Goal: Information Seeking & Learning: Learn about a topic

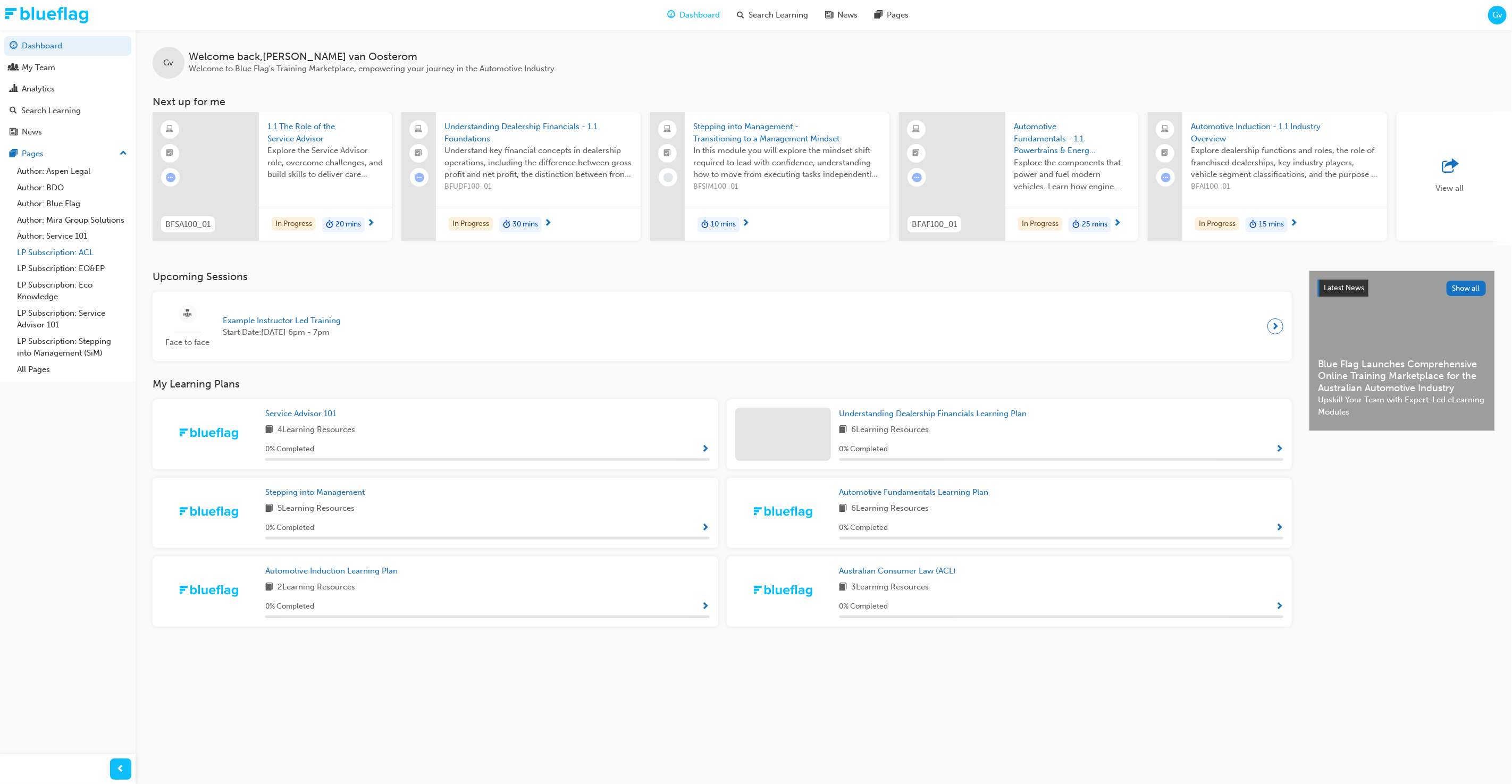
click at [71, 253] on link "LP Subscription: ACL" at bounding box center [72, 252] width 119 height 16
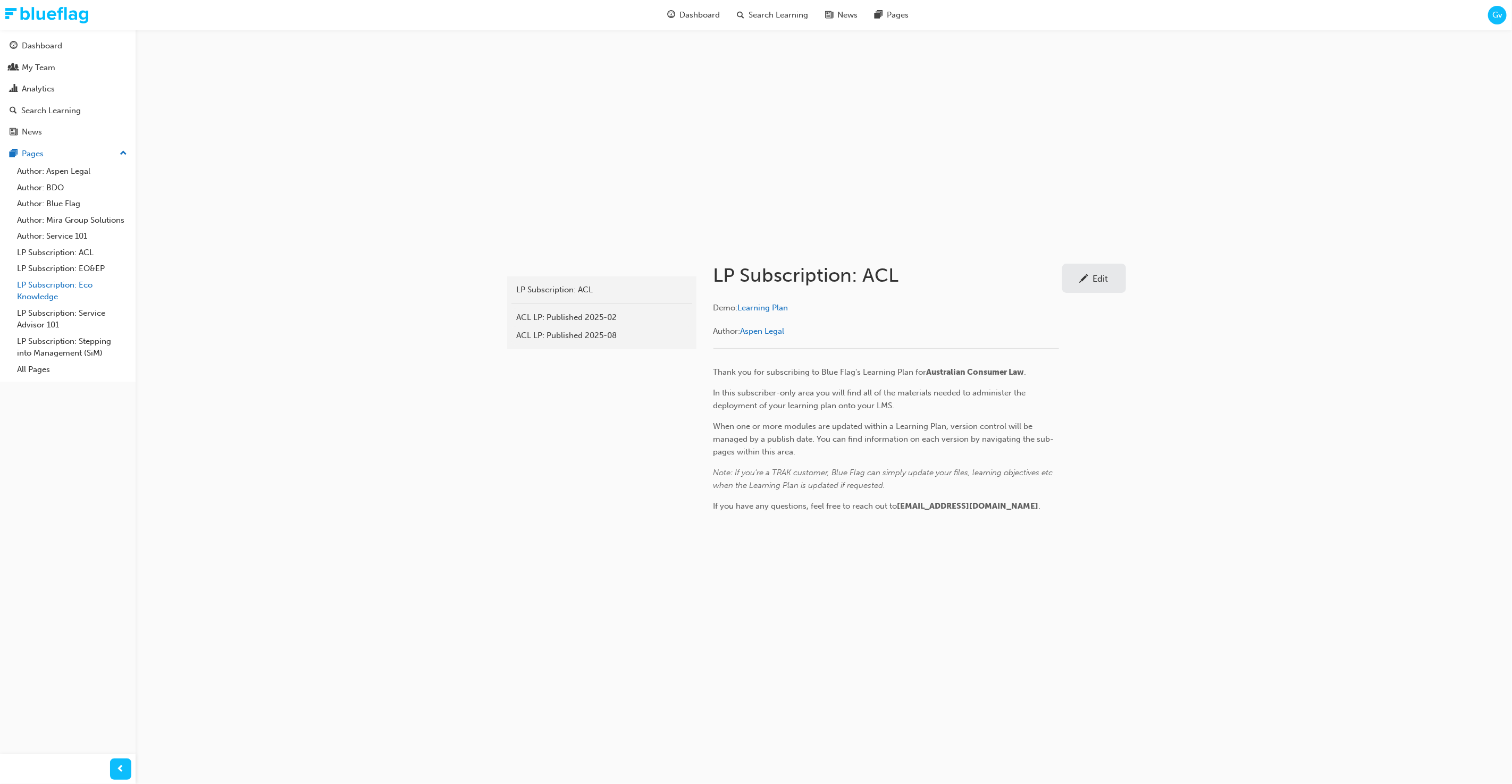
click at [74, 288] on link "LP Subscription: Eco Knowledge" at bounding box center [72, 291] width 119 height 28
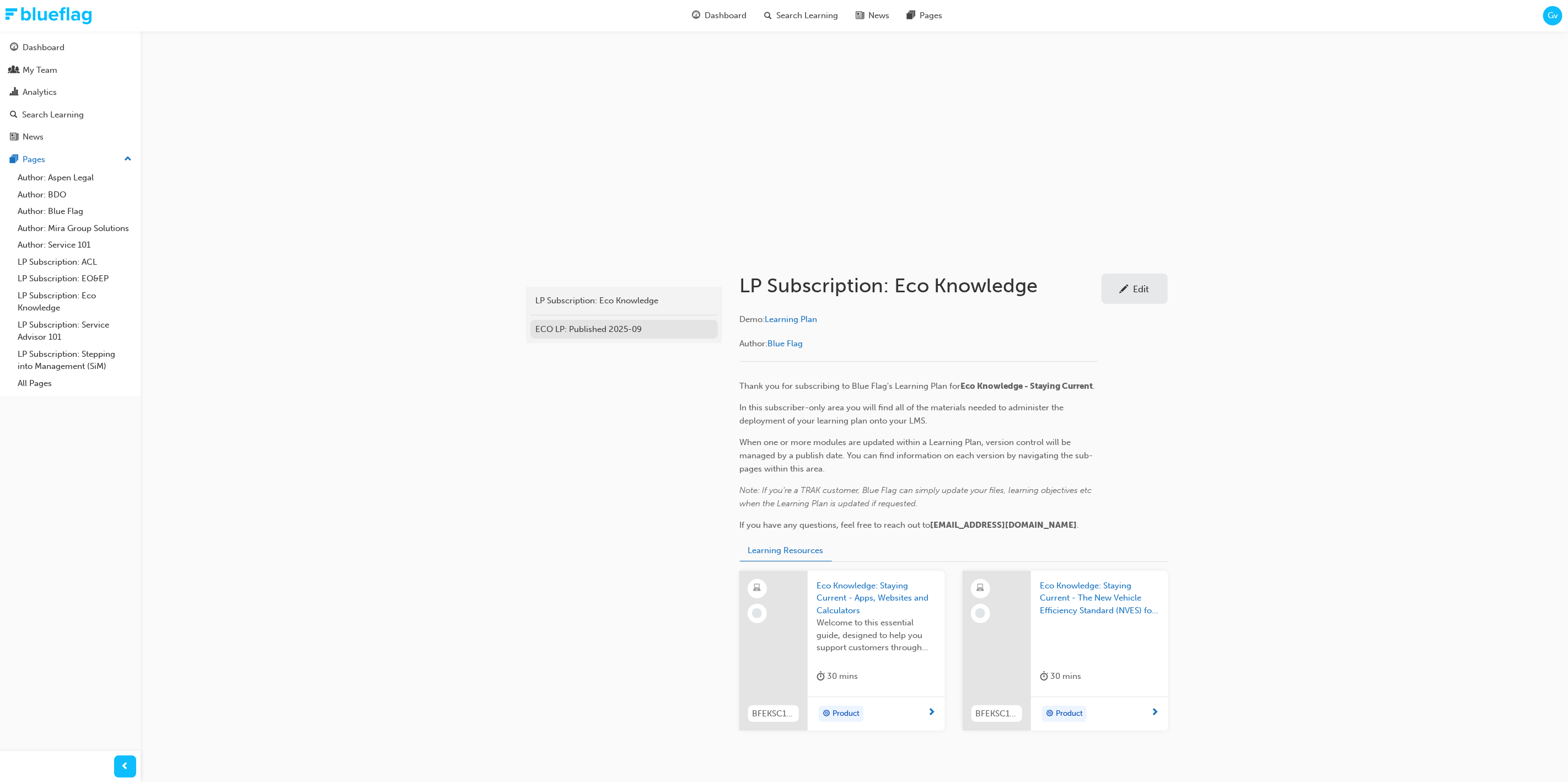
click at [583, 332] on div "ECO LP: Published 2025-09" at bounding box center [624, 329] width 176 height 12
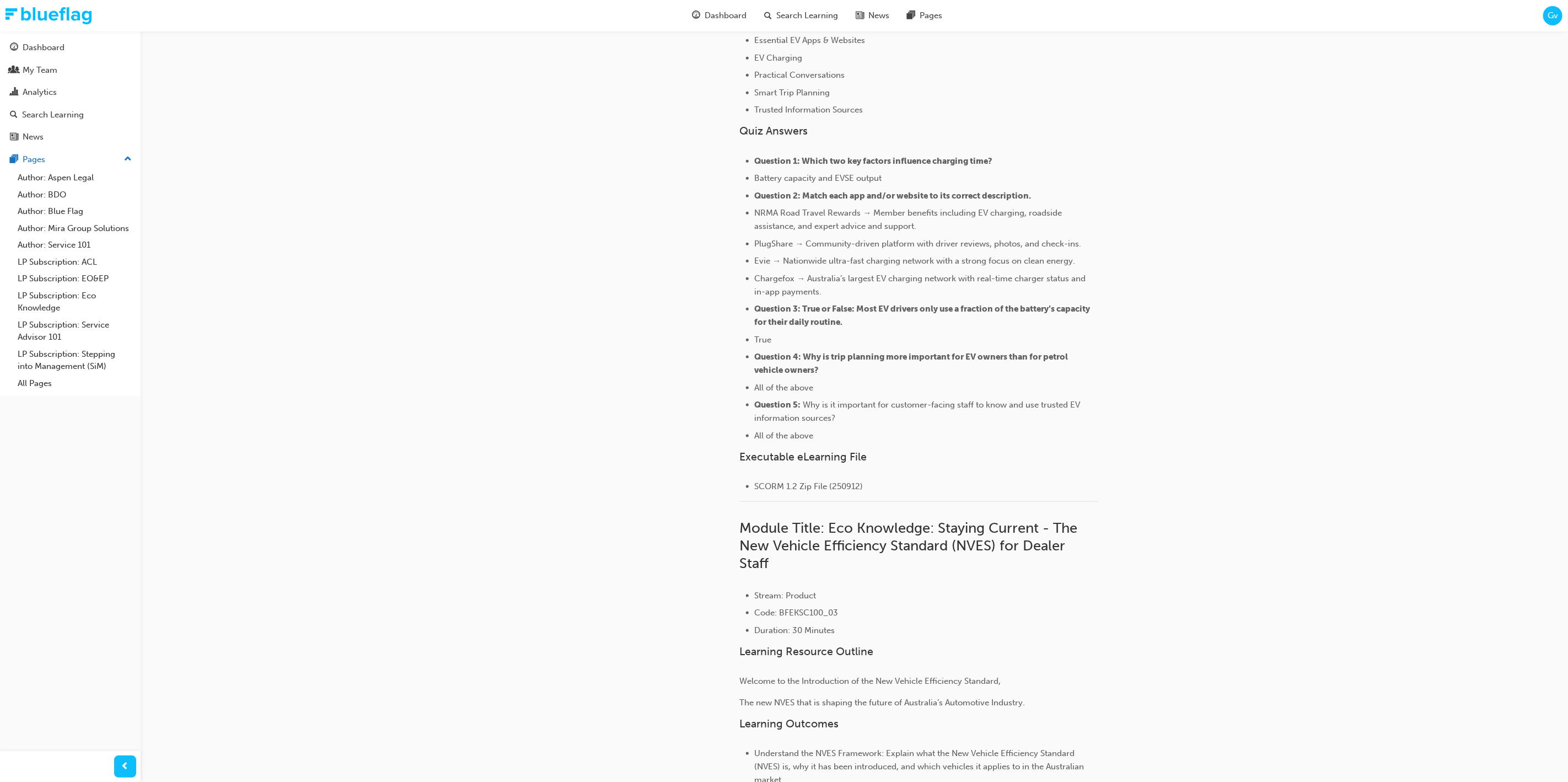
scroll to position [991, 0]
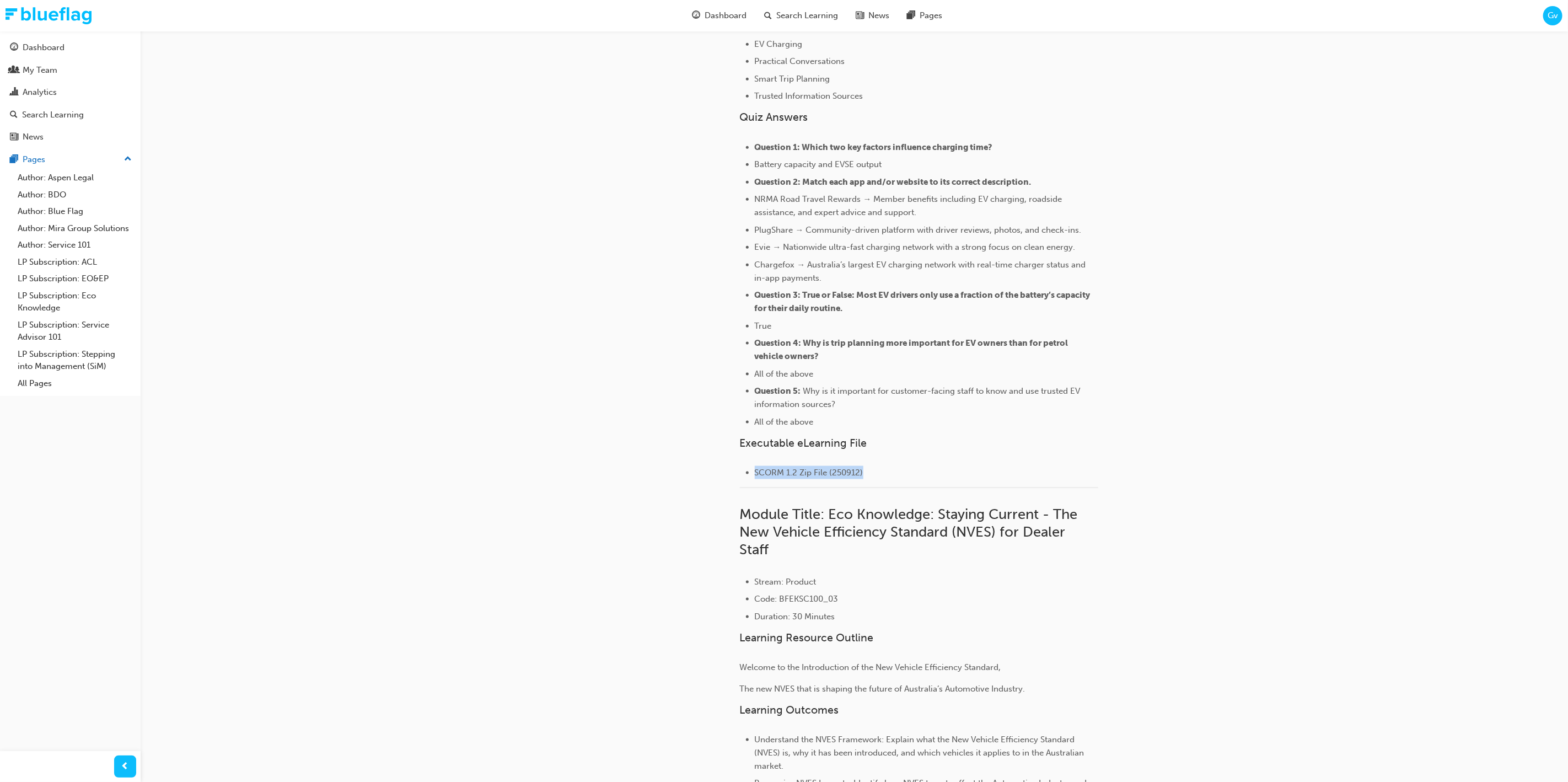
drag, startPoint x: 753, startPoint y: 468, endPoint x: 872, endPoint y: 468, distance: 119.0
click at [872, 468] on ul "SCORM 1.2 Zip File (250912)" at bounding box center [918, 472] width 358 height 13
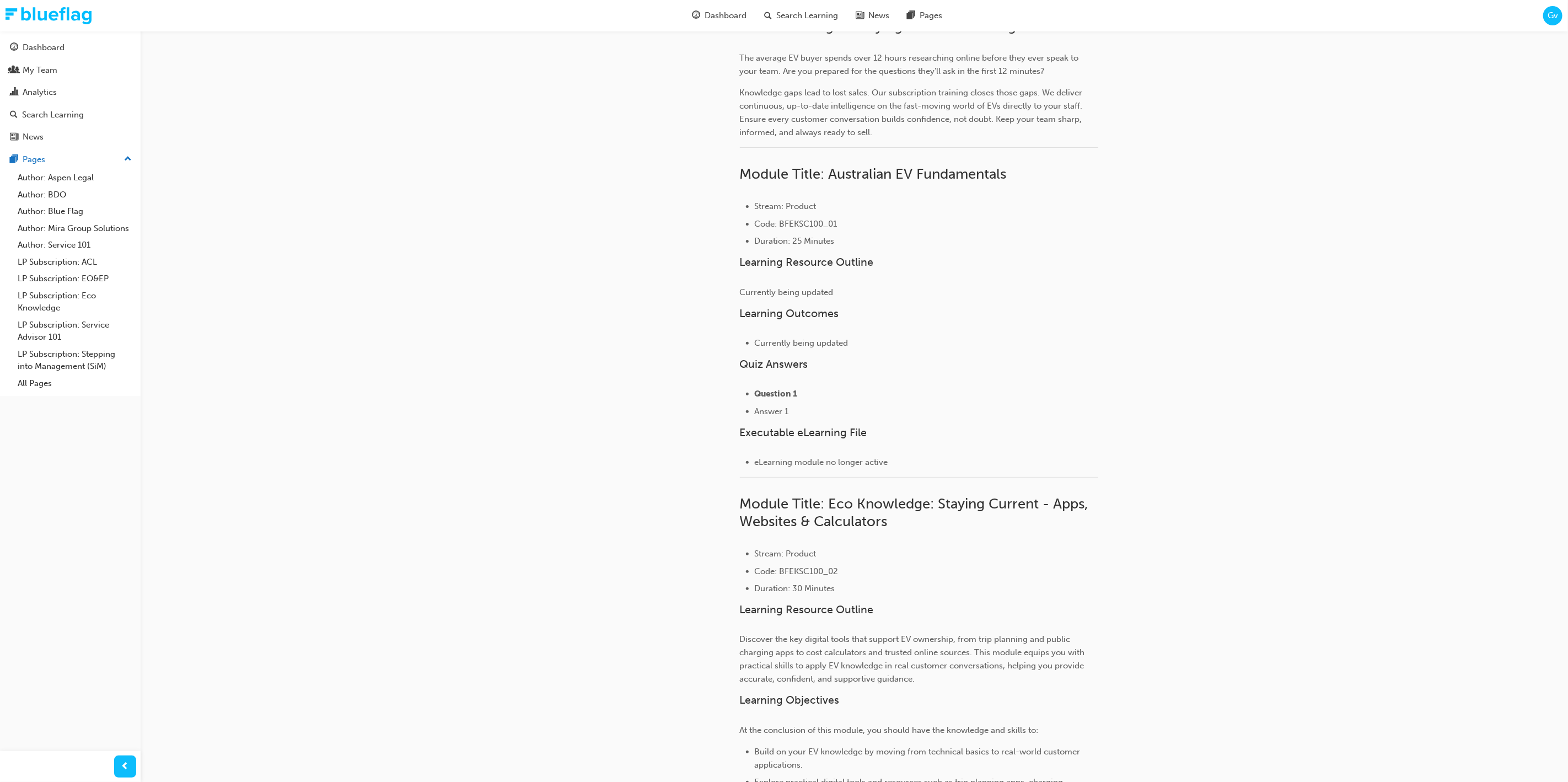
scroll to position [0, 0]
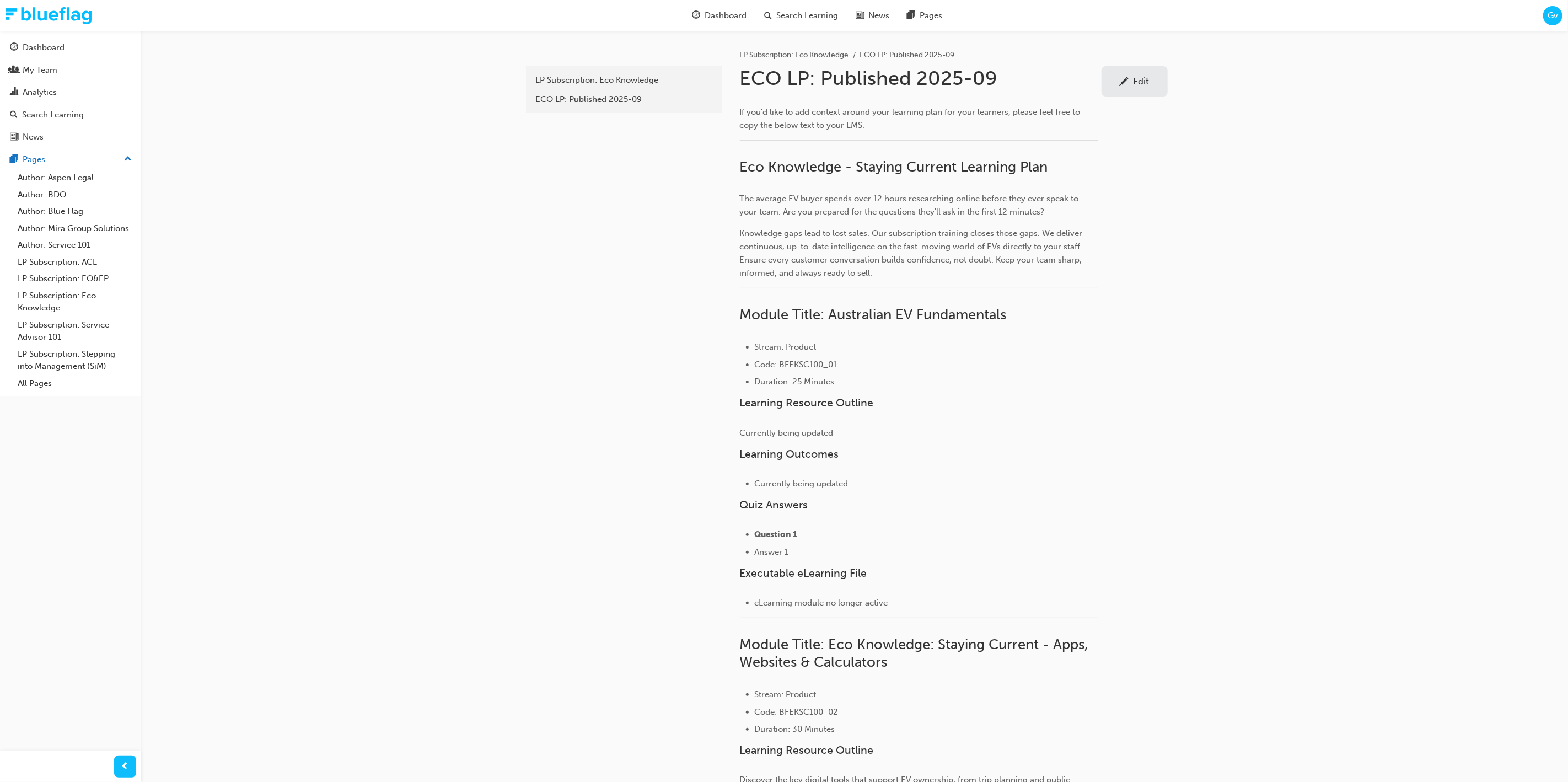
click at [1141, 86] on div "Edit" at bounding box center [1134, 82] width 49 height 14
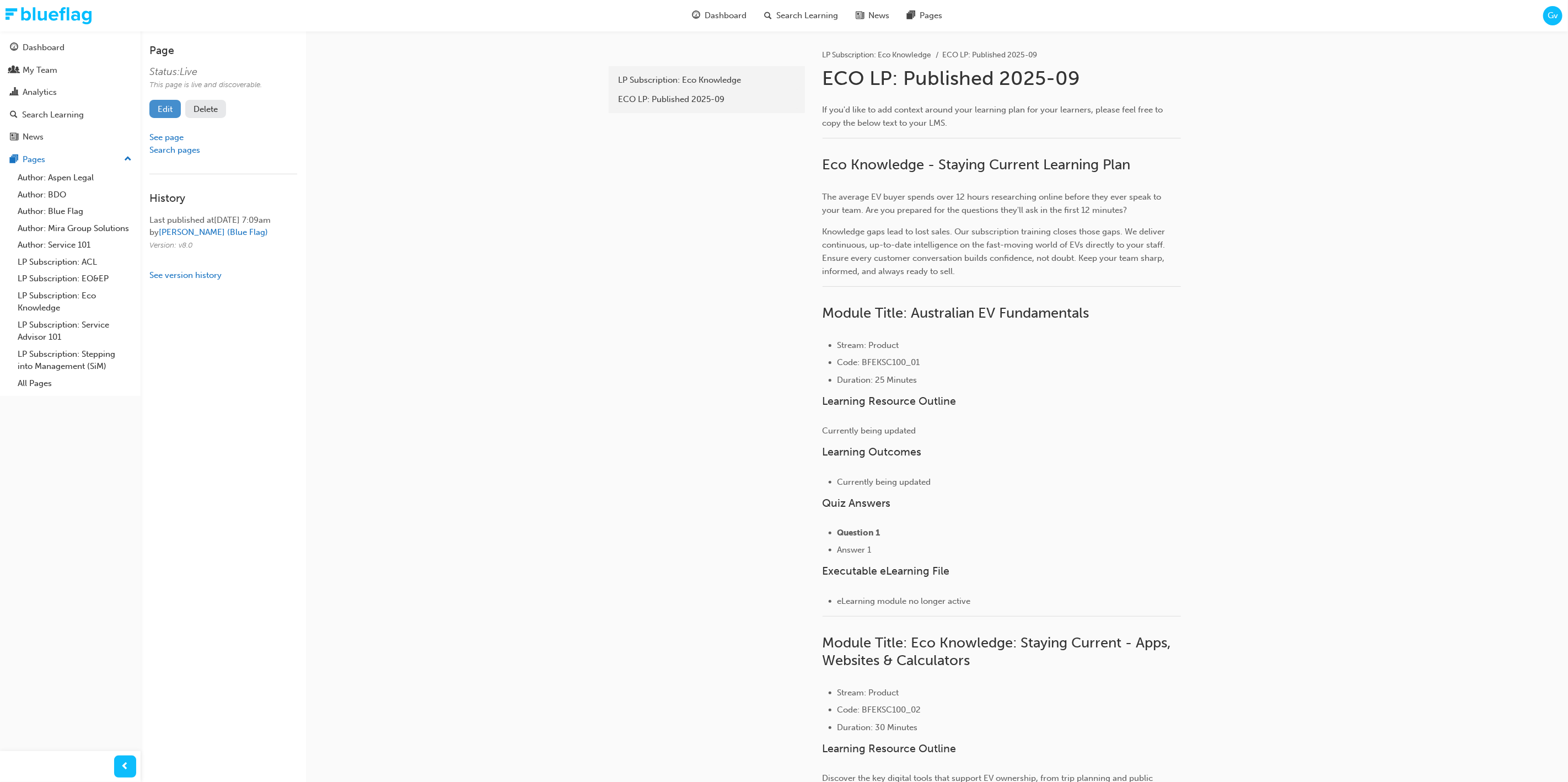
click at [158, 109] on link "Edit" at bounding box center [165, 109] width 32 height 18
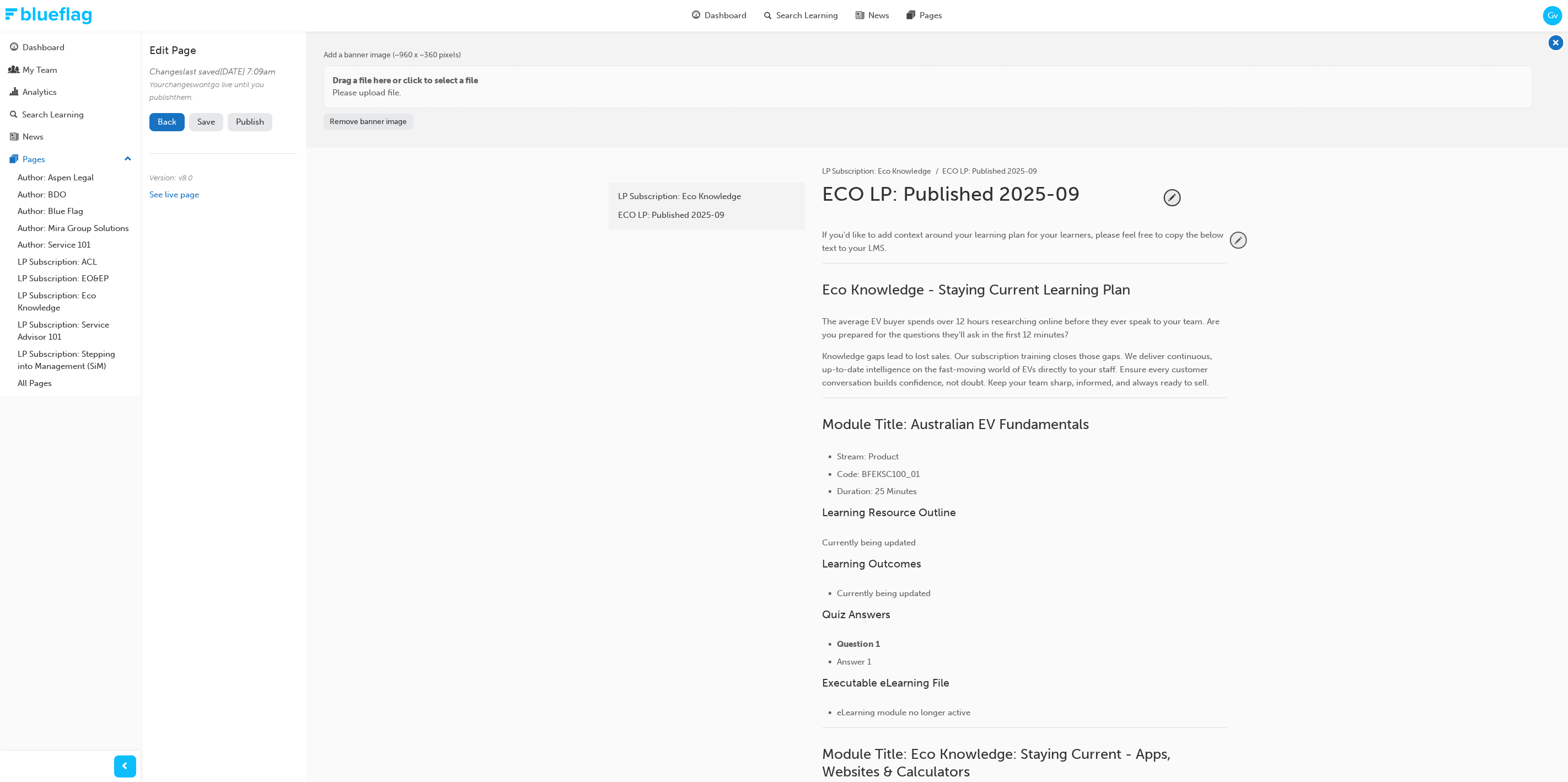
drag, startPoint x: 1235, startPoint y: 238, endPoint x: 1227, endPoint y: 280, distance: 42.8
click at [1235, 238] on span "pencil-icon" at bounding box center [1238, 240] width 15 height 15
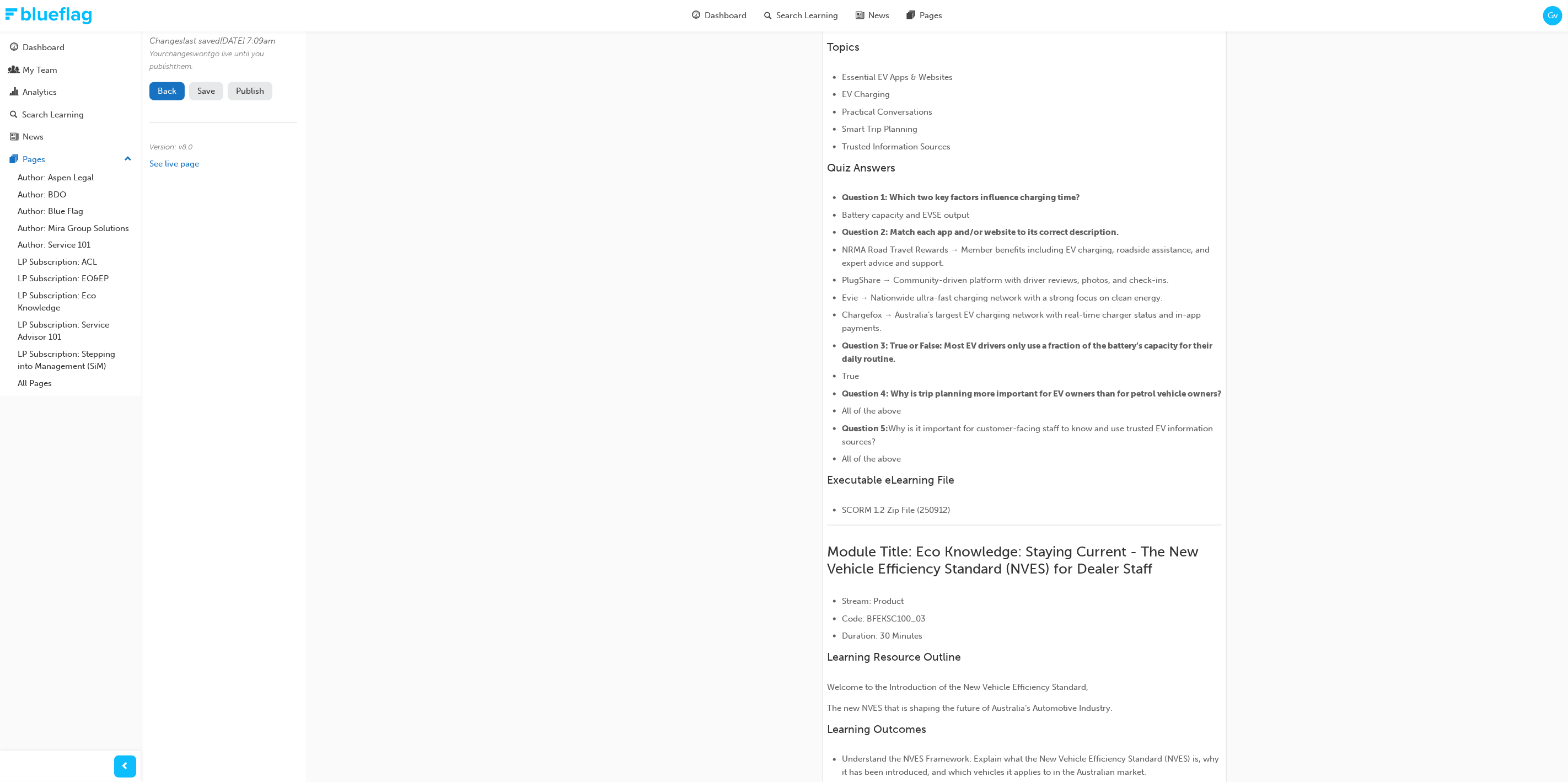
scroll to position [1087, 0]
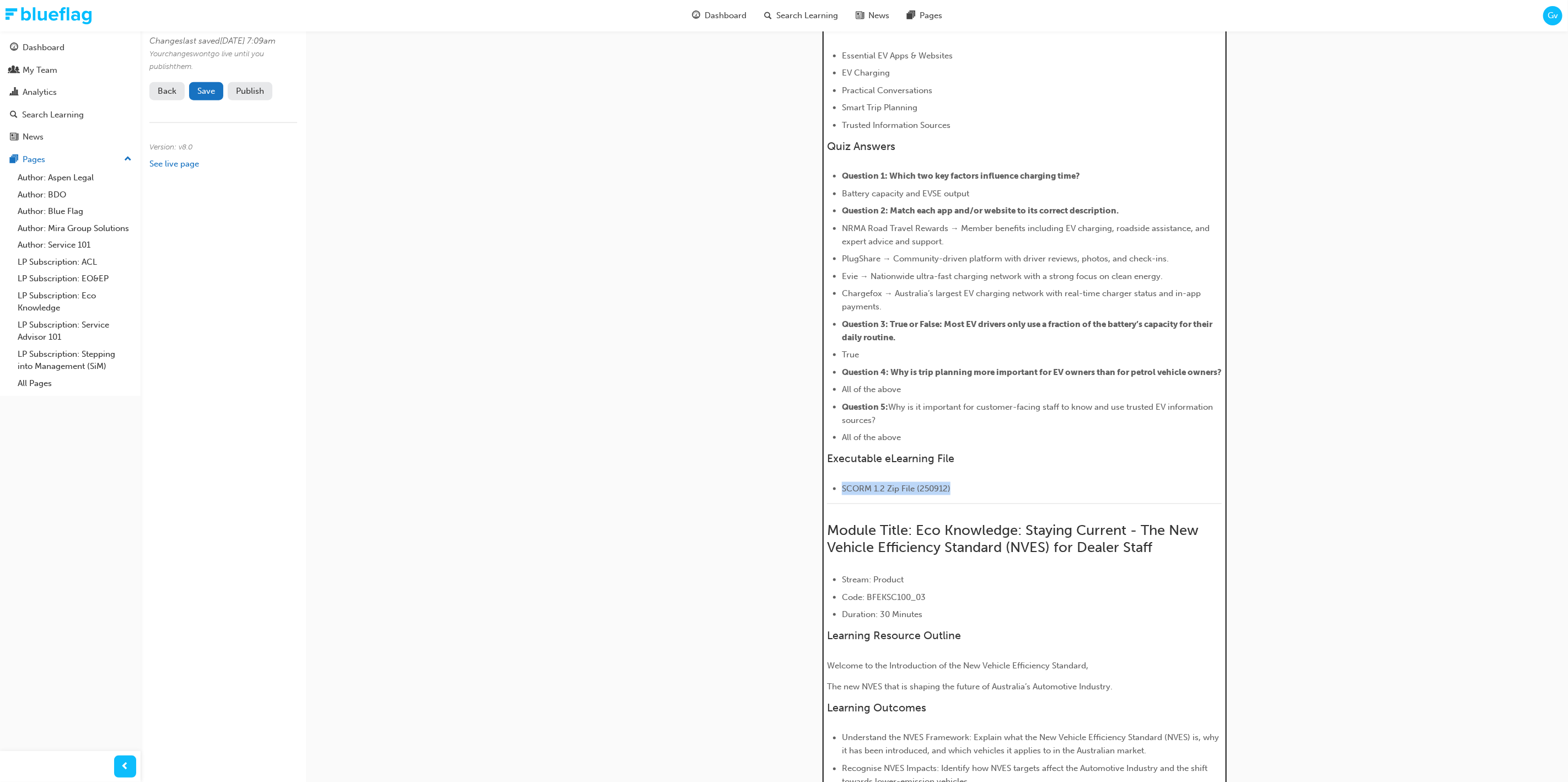
drag, startPoint x: 843, startPoint y: 498, endPoint x: 950, endPoint y: 495, distance: 107.0
click at [950, 495] on li "SCORM 1.2 Zip File (250912)" at bounding box center [1031, 488] width 380 height 13
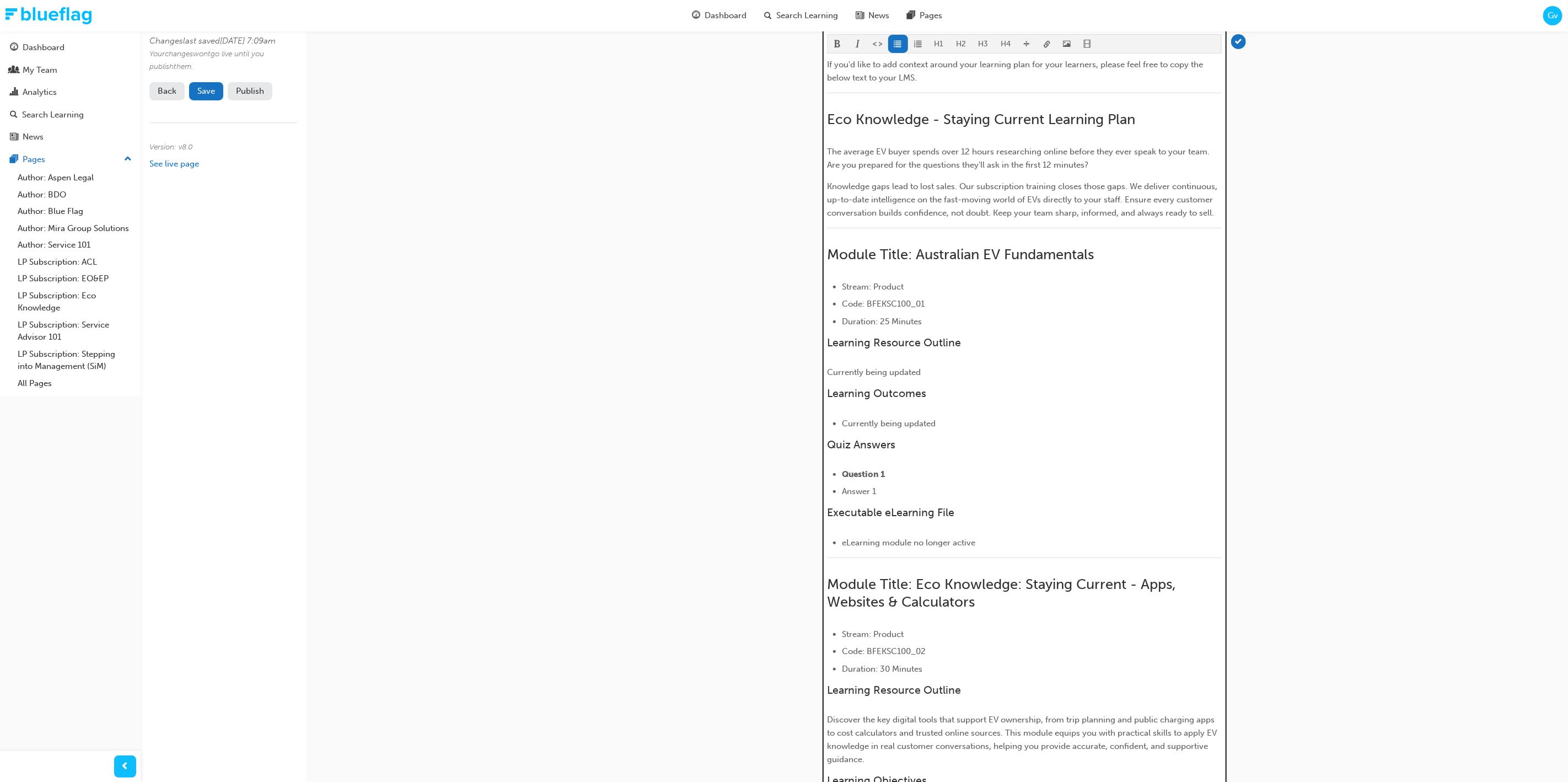
scroll to position [0, 0]
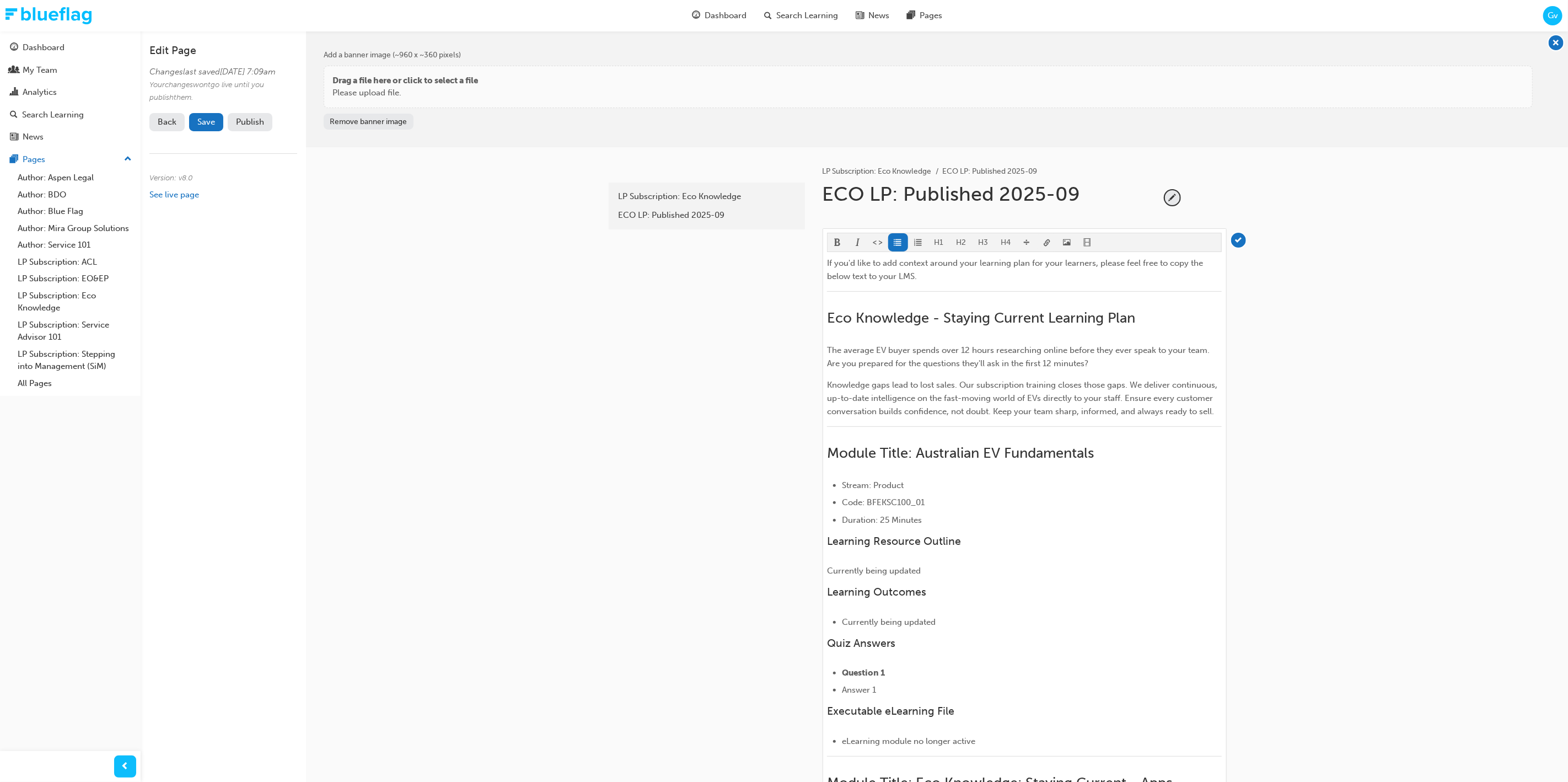
click at [1046, 245] on body "Your version of Internet Explorer is outdated and not supported. Please upgrade…" at bounding box center [784, 391] width 1568 height 782
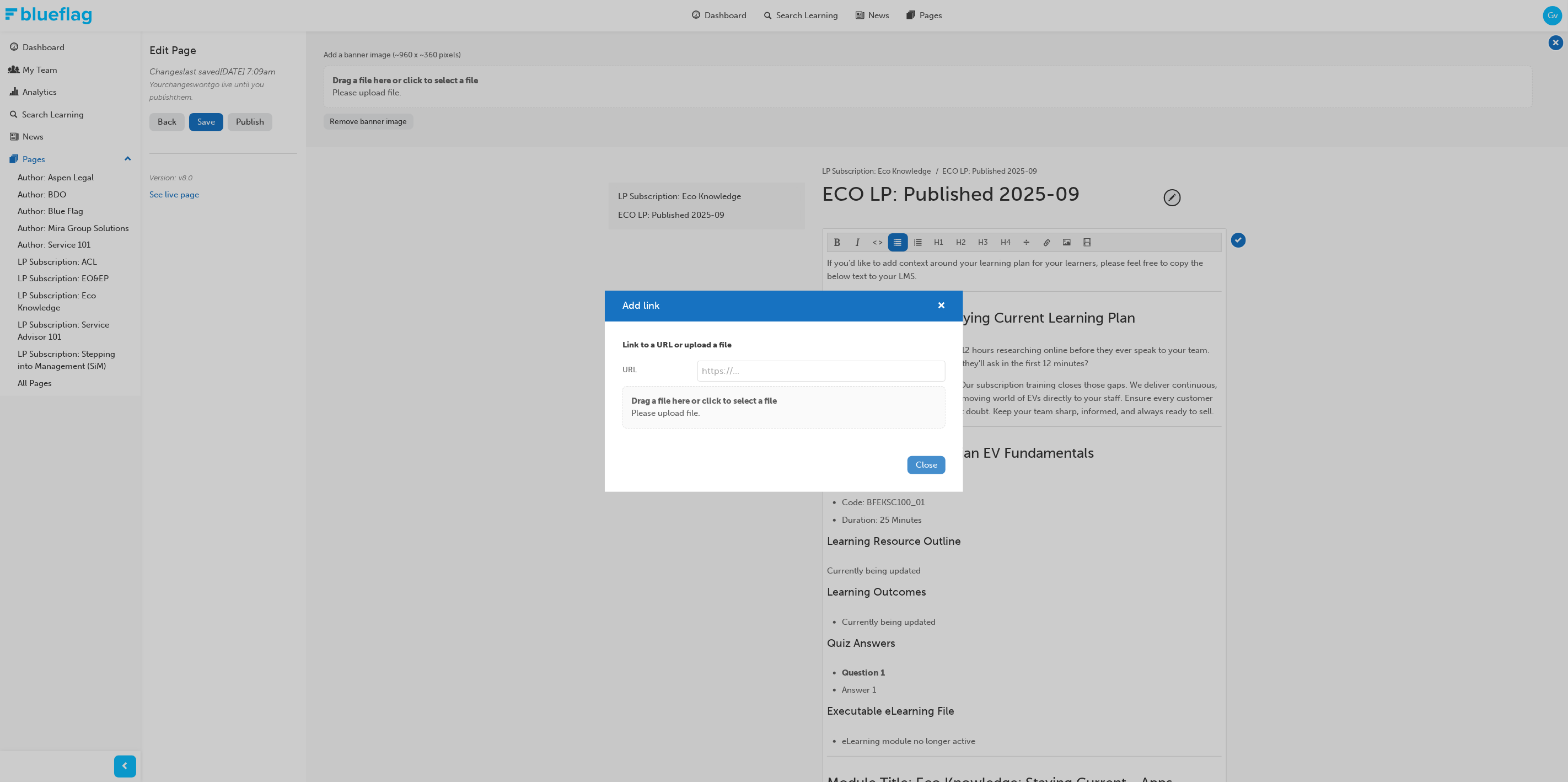
click at [926, 465] on button "Close" at bounding box center [926, 465] width 38 height 18
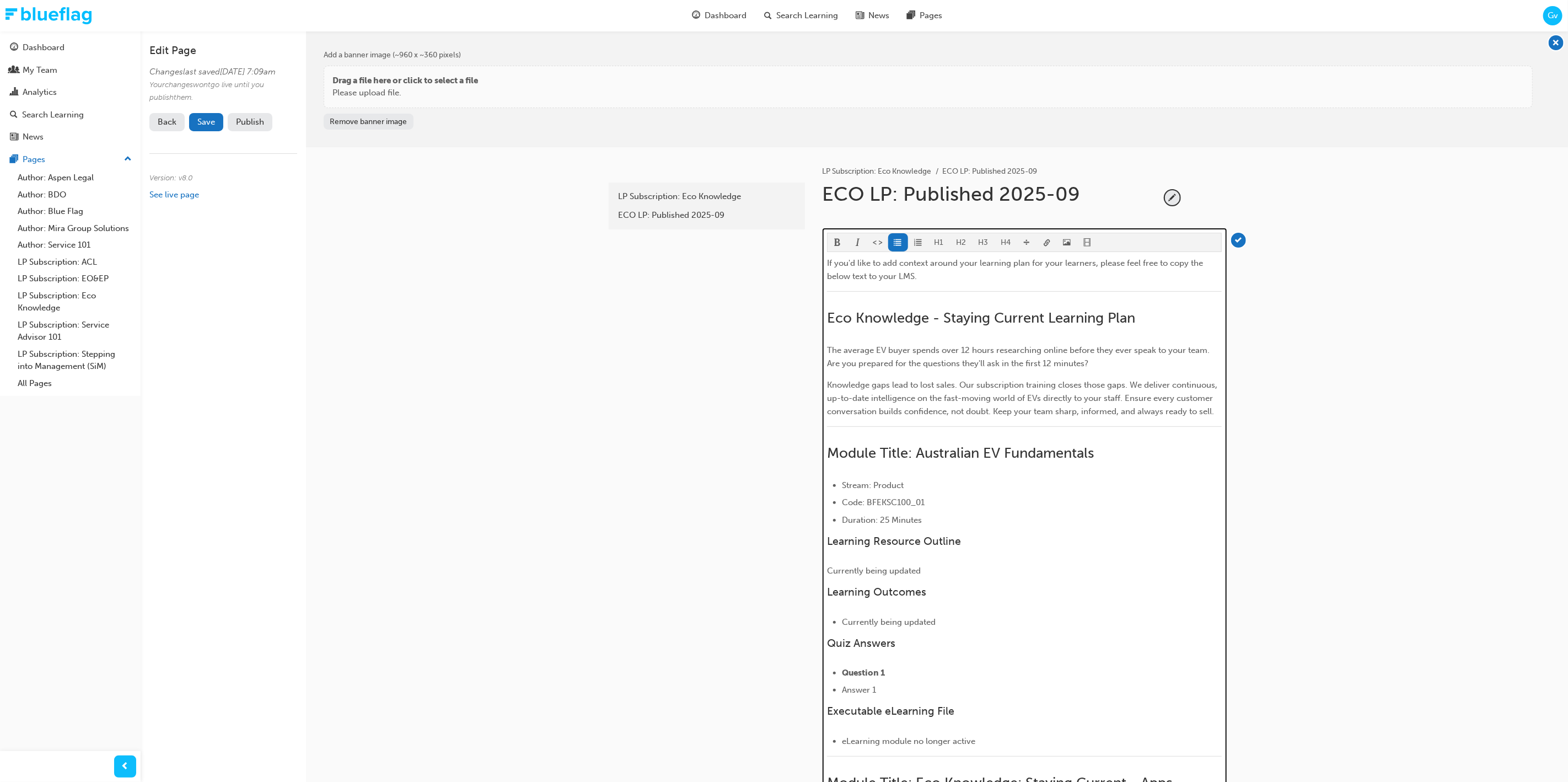
scroll to position [1194, 0]
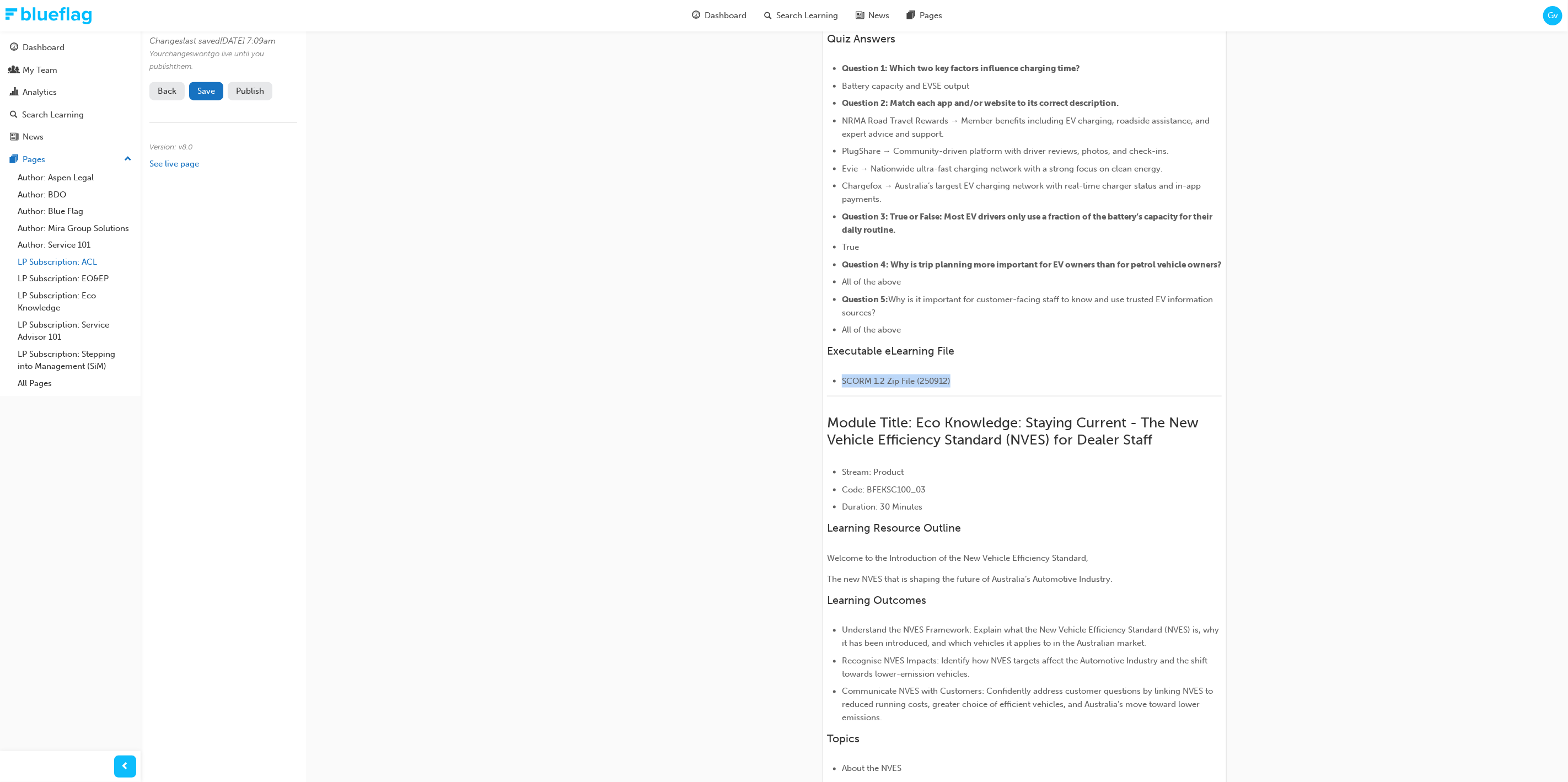
click at [77, 260] on link "LP Subscription: ACL" at bounding box center [75, 262] width 123 height 17
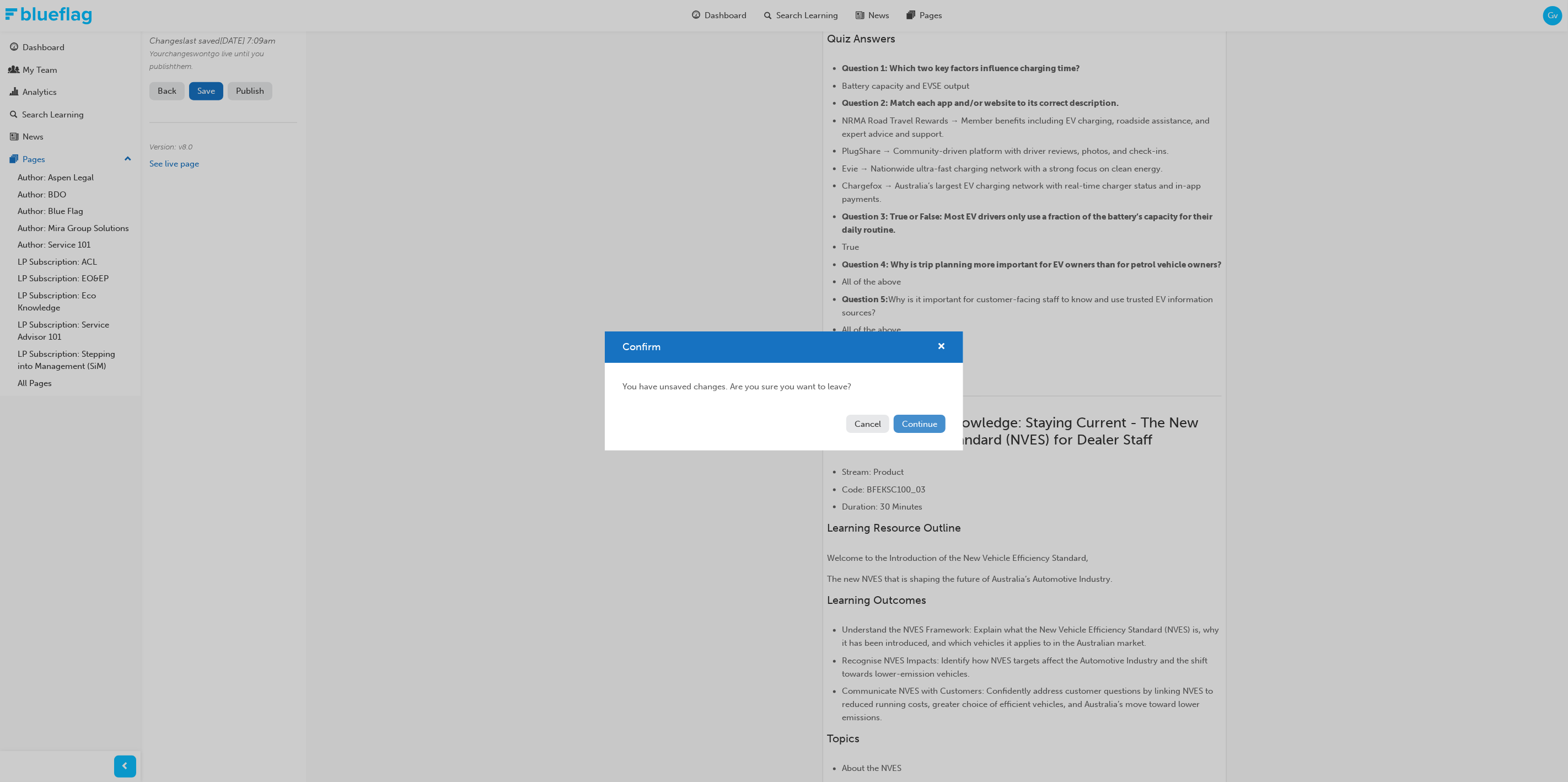
click at [932, 431] on button "Continue" at bounding box center [919, 424] width 52 height 18
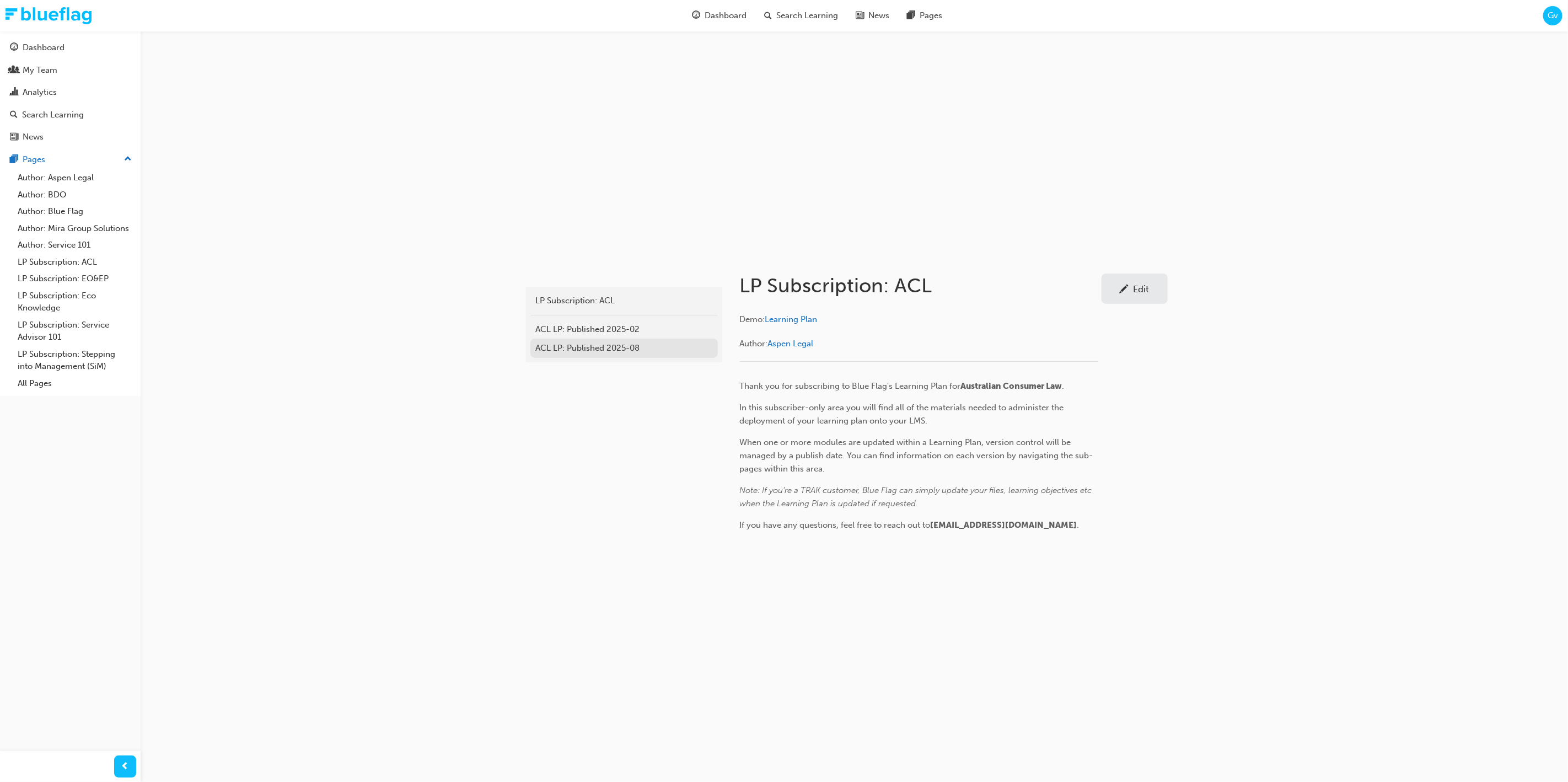
click at [615, 344] on div "ACL LP: Published 2025-08" at bounding box center [624, 348] width 176 height 12
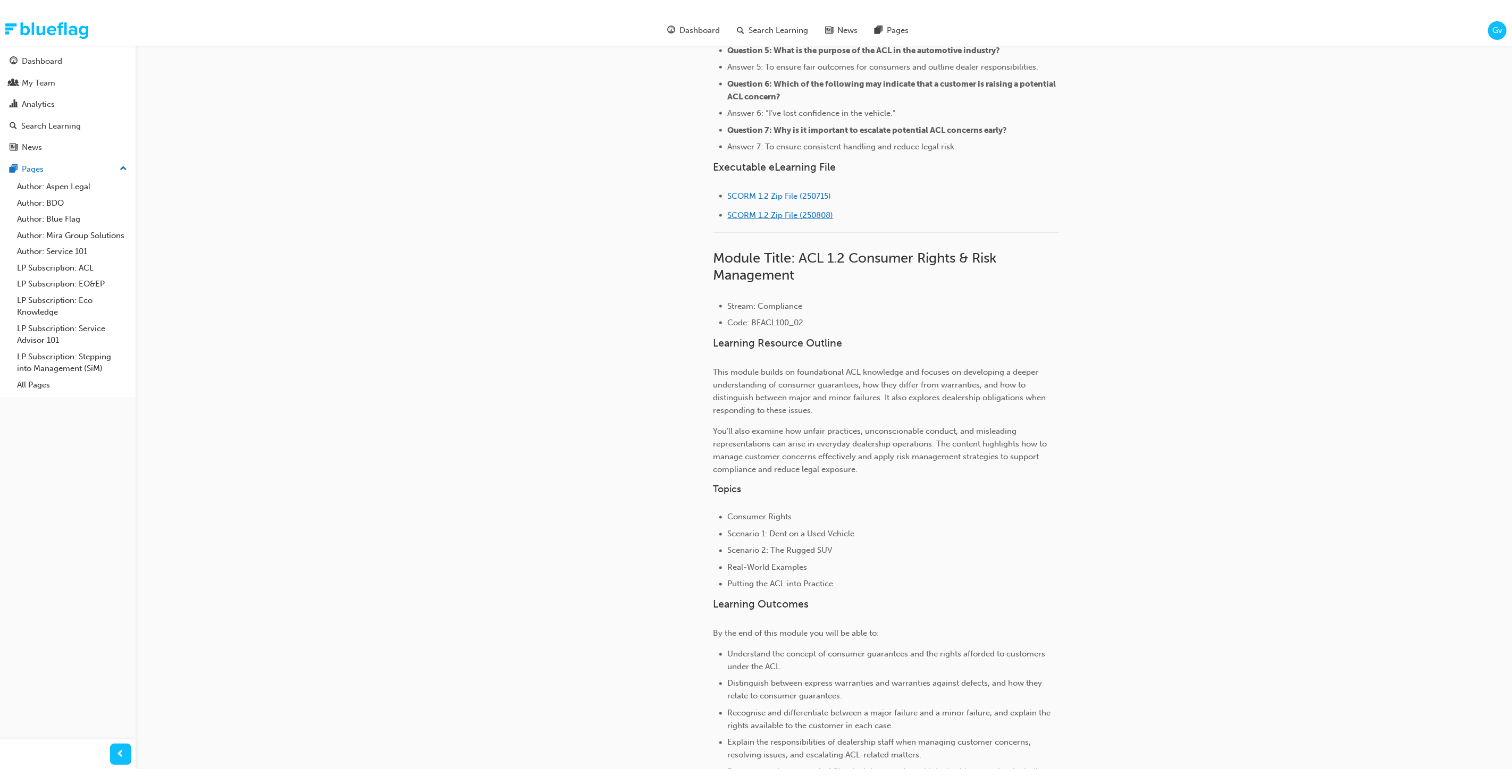
scroll to position [1219, 0]
